Goal: Find specific page/section: Find specific page/section

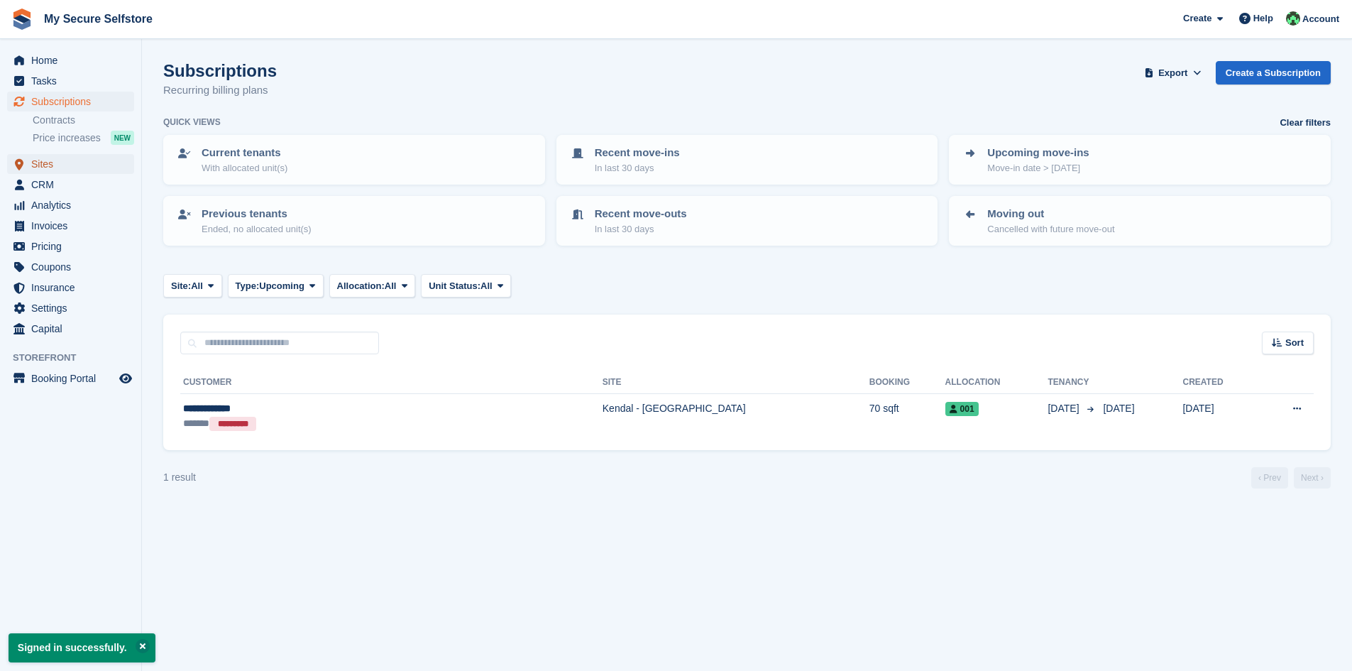
click at [46, 165] on span "Sites" at bounding box center [73, 164] width 85 height 20
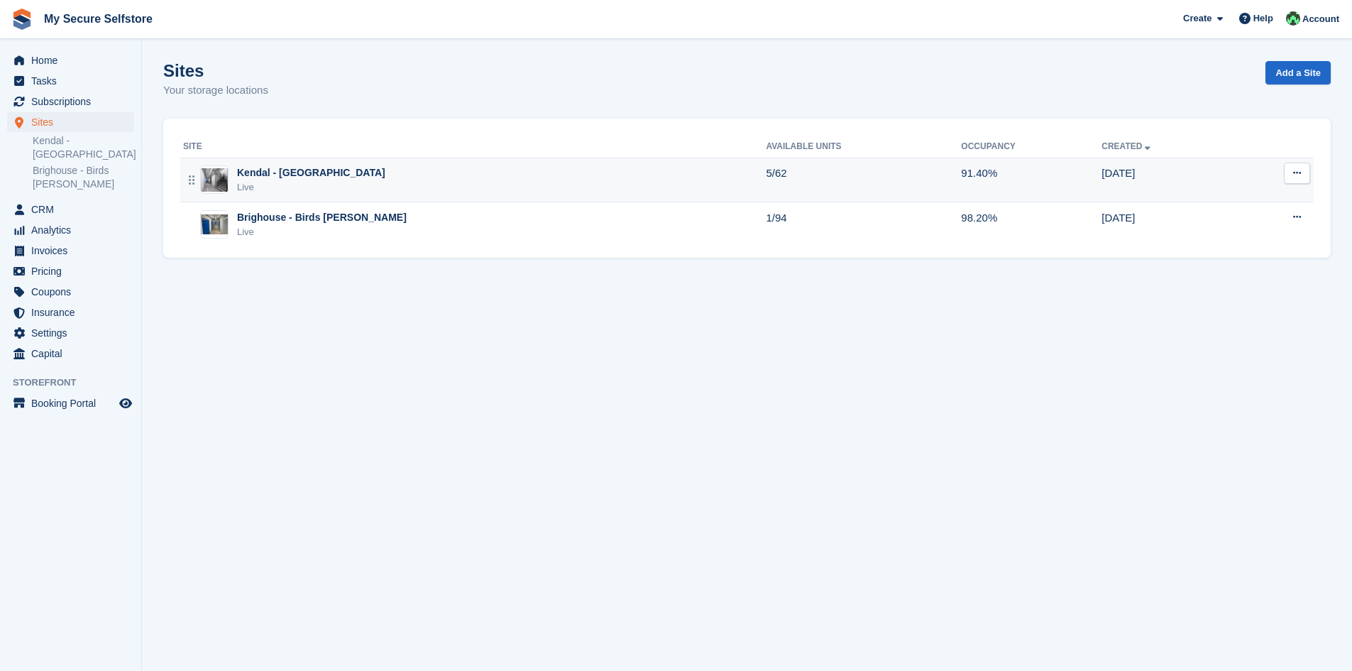
click at [293, 176] on div "Kendal - [GEOGRAPHIC_DATA]" at bounding box center [311, 172] width 148 height 15
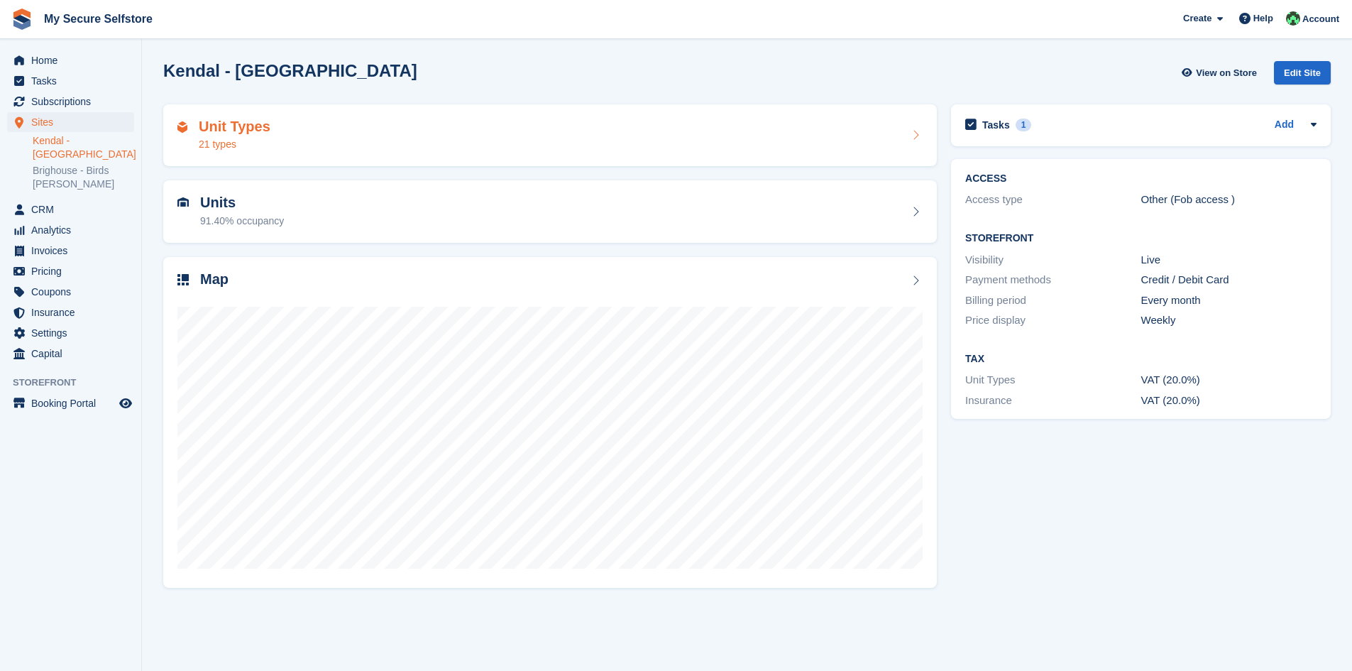
click at [218, 140] on div "21 types" at bounding box center [235, 144] width 72 height 15
